Goal: Task Accomplishment & Management: Manage account settings

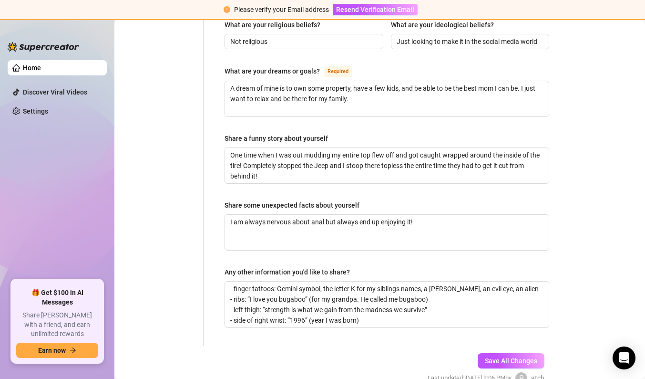
scroll to position [484, 0]
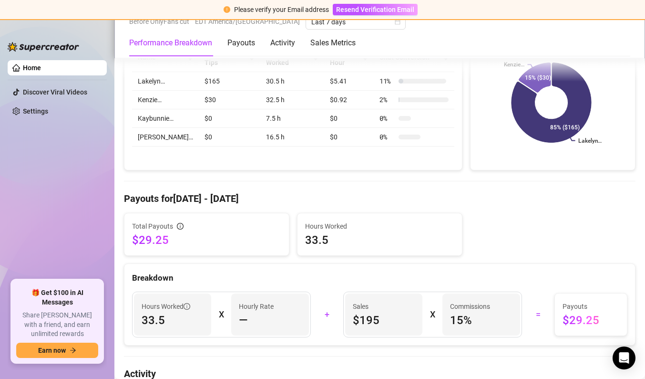
scroll to position [191, 0]
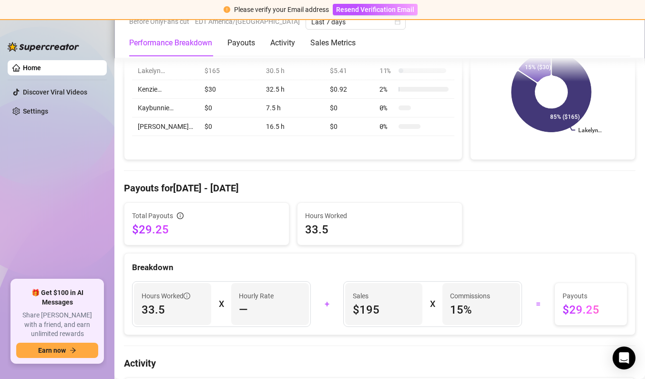
click at [268, 313] on div "—" at bounding box center [270, 309] width 62 height 15
click at [241, 308] on span "—" at bounding box center [243, 309] width 9 height 15
drag, startPoint x: 242, startPoint y: 310, endPoint x: 260, endPoint y: 313, distance: 18.4
click at [260, 313] on div "—" at bounding box center [270, 309] width 62 height 15
click at [268, 306] on div "—" at bounding box center [270, 309] width 62 height 15
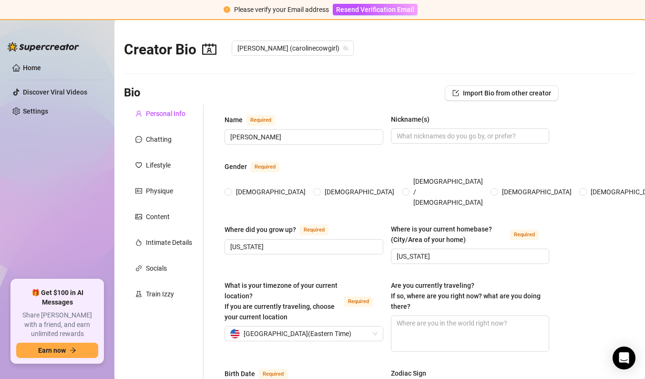
radio input "true"
type input "July 6th, 2004"
drag, startPoint x: 437, startPoint y: 245, endPoint x: 387, endPoint y: 245, distance: 50.5
click at [387, 245] on div "Where did you grow up? Required Massachusetts Where is your current homebase? (…" at bounding box center [387, 248] width 325 height 49
